Goal: Task Accomplishment & Management: Manage account settings

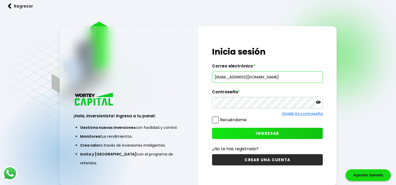
type input "[EMAIL_ADDRESS][DOMAIN_NAME]"
click at [282, 134] on button "INGRESAR" at bounding box center [267, 133] width 111 height 11
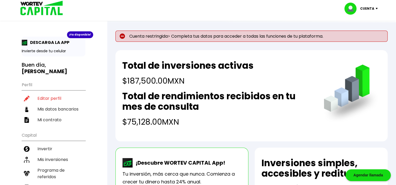
click at [300, 37] on p "Cuenta restringida> Completa tus datos para acceder a todas las funciones de tu…" at bounding box center [251, 36] width 272 height 11
click at [52, 93] on li "Editar perfil" at bounding box center [54, 98] width 64 height 11
select select "Hombre"
select select "Licenciatura"
select select "SI"
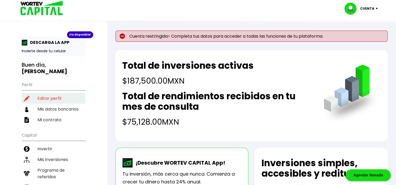
select select "Banorte"
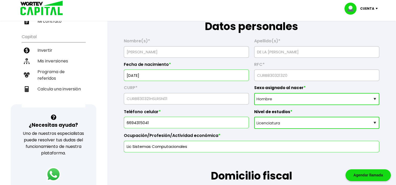
scroll to position [105, 0]
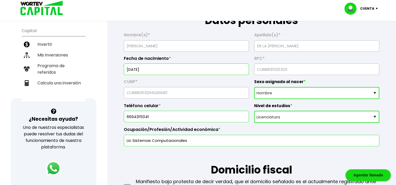
click at [296, 92] on select "Sexo asignado al nacer Hombre Mujer Prefiero no contestar" at bounding box center [316, 93] width 125 height 12
click at [287, 117] on select "Nivel de estudios Primaria Secundaria Bachillerato Licenciatura Posgrado" at bounding box center [316, 117] width 125 height 12
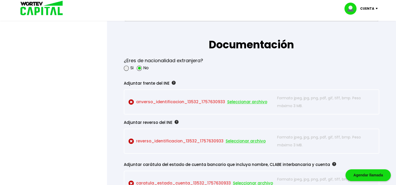
scroll to position [418, 0]
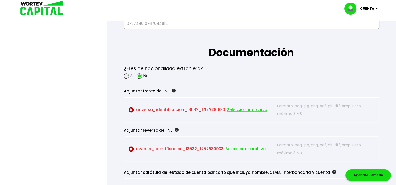
click at [238, 111] on span "Seleccionar archivo" at bounding box center [247, 110] width 40 height 8
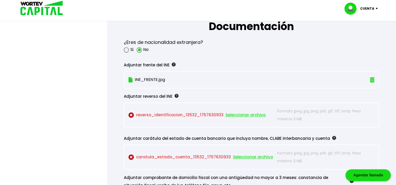
scroll to position [471, 0]
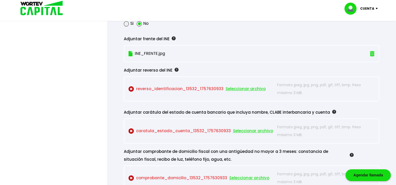
click at [231, 87] on span "Seleccionar archivo" at bounding box center [245, 89] width 40 height 8
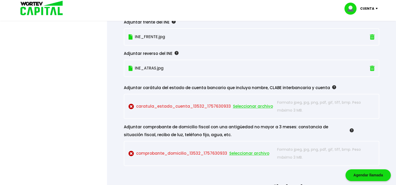
scroll to position [497, 0]
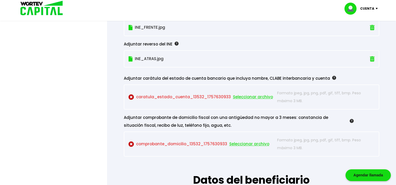
click at [253, 96] on span "Seleccionar archivo" at bounding box center [253, 97] width 40 height 8
click at [241, 95] on span "Seleccionar archivo" at bounding box center [253, 97] width 40 height 8
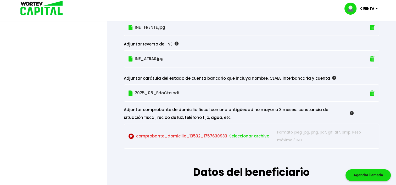
click at [238, 137] on span "Seleccionar archivo" at bounding box center [249, 136] width 40 height 8
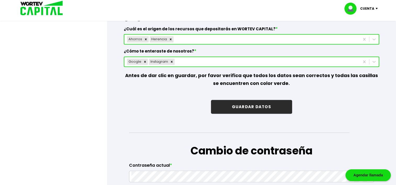
scroll to position [785, 0]
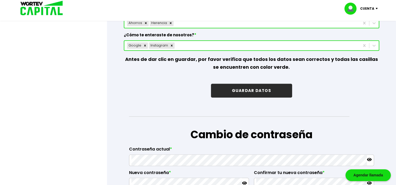
click at [248, 93] on button "GUARDAR DATOS" at bounding box center [251, 91] width 81 height 14
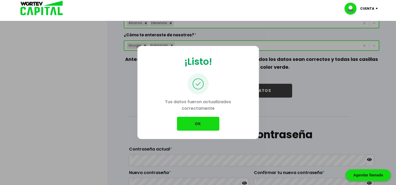
click at [205, 124] on button "OK" at bounding box center [198, 124] width 42 height 14
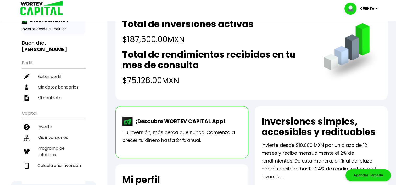
scroll to position [3, 0]
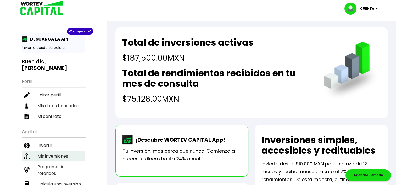
click at [53, 151] on li "Mis inversiones" at bounding box center [54, 156] width 64 height 11
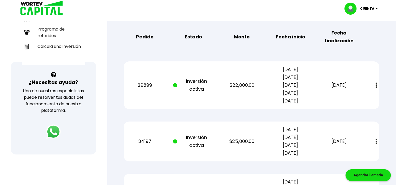
scroll to position [157, 0]
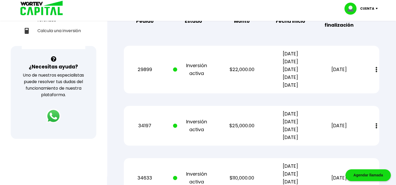
click at [377, 67] on img at bounding box center [376, 69] width 2 height 5
click at [359, 84] on link "Estado de cuenta" at bounding box center [341, 84] width 37 height 7
click at [378, 69] on button at bounding box center [375, 69] width 7 height 11
click at [376, 126] on img at bounding box center [376, 125] width 2 height 5
click at [355, 140] on link "Estado de cuenta" at bounding box center [341, 140] width 37 height 7
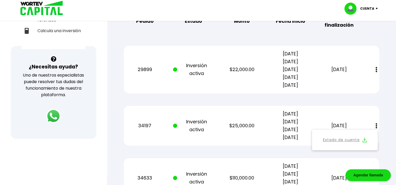
click at [377, 126] on img at bounding box center [376, 125] width 2 height 5
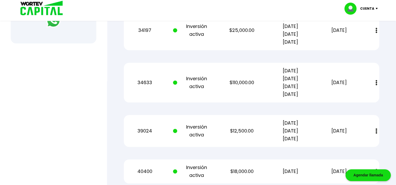
scroll to position [262, 0]
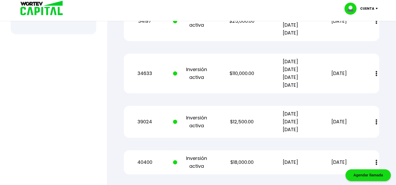
click at [375, 72] on button at bounding box center [375, 73] width 7 height 11
click at [366, 85] on img at bounding box center [364, 87] width 4 height 5
click at [384, 86] on div "Mis inversiones Como inversionista activo de WORTEV CAPITAL, apoyas el crecimie…" at bounding box center [251, 1] width 272 height 428
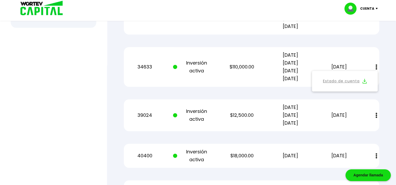
scroll to position [314, 0]
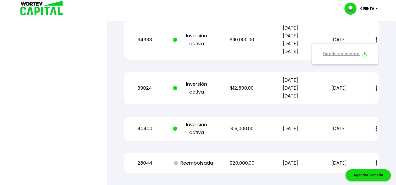
scroll to position [262, 0]
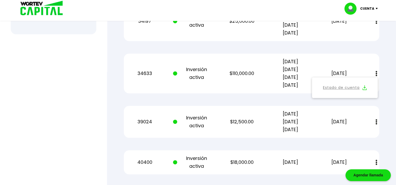
click at [377, 72] on button at bounding box center [375, 73] width 7 height 11
click at [376, 122] on img at bounding box center [376, 121] width 2 height 5
click at [363, 136] on img at bounding box center [364, 136] width 4 height 5
click at [376, 121] on img at bounding box center [376, 121] width 2 height 5
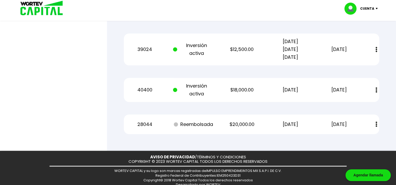
scroll to position [340, 0]
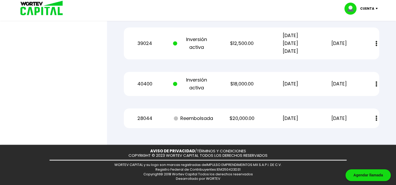
click at [375, 83] on button at bounding box center [375, 83] width 7 height 11
click at [365, 99] on img at bounding box center [364, 98] width 4 height 5
click at [376, 83] on img at bounding box center [376, 83] width 2 height 5
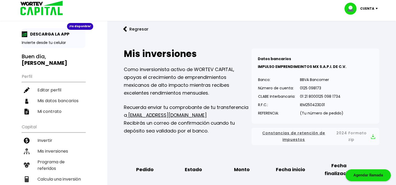
scroll to position [0, 0]
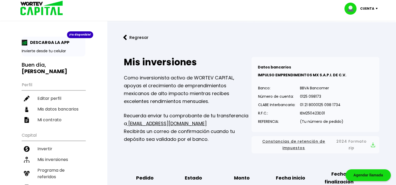
click at [371, 9] on p "Cuenta" at bounding box center [367, 9] width 14 height 8
click at [362, 35] on li "Cerrar sesión" at bounding box center [362, 35] width 42 height 11
